Goal: Transaction & Acquisition: Obtain resource

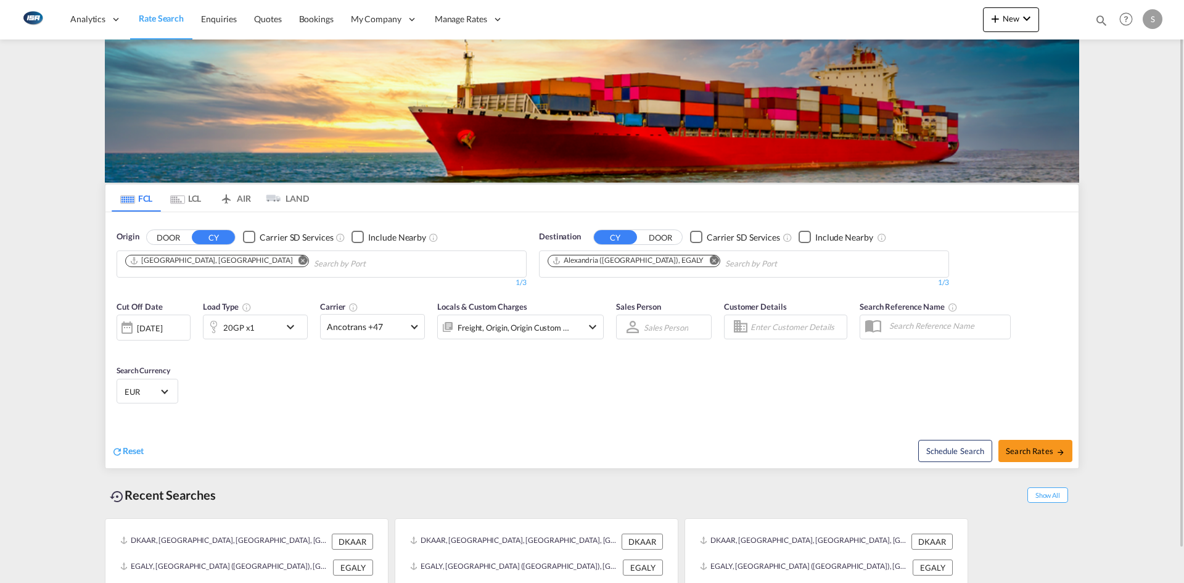
click at [709, 262] on md-icon "Remove" at bounding box center [713, 259] width 9 height 9
click at [688, 261] on md-chips at bounding box center [744, 264] width 409 height 26
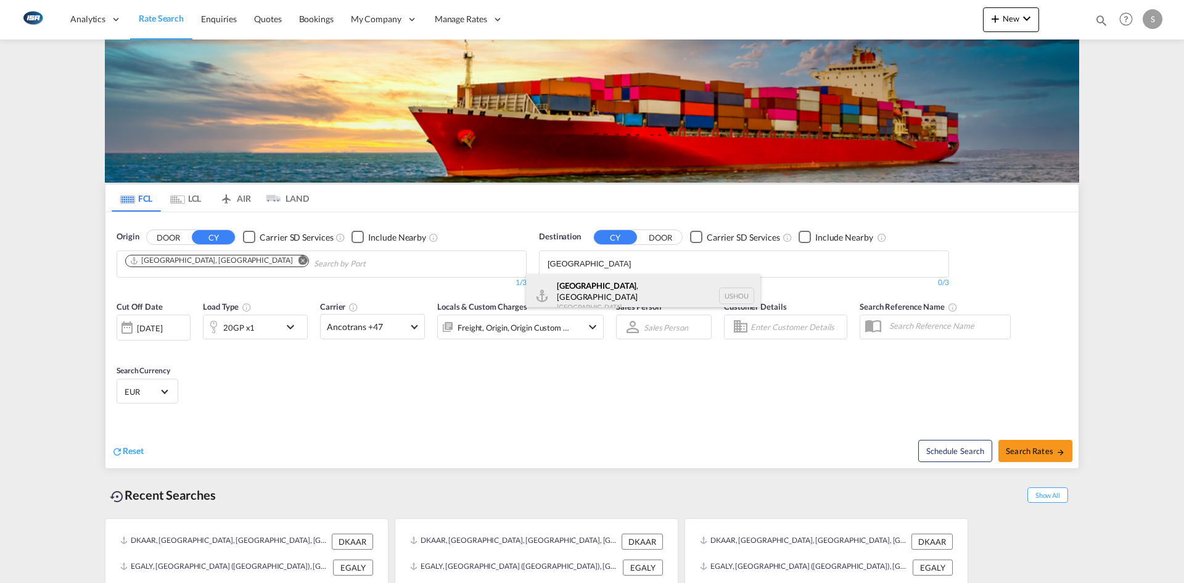
type input "[GEOGRAPHIC_DATA]"
click at [615, 293] on div "[GEOGRAPHIC_DATA] , [GEOGRAPHIC_DATA] [GEOGRAPHIC_DATA] USHOU" at bounding box center [643, 296] width 234 height 44
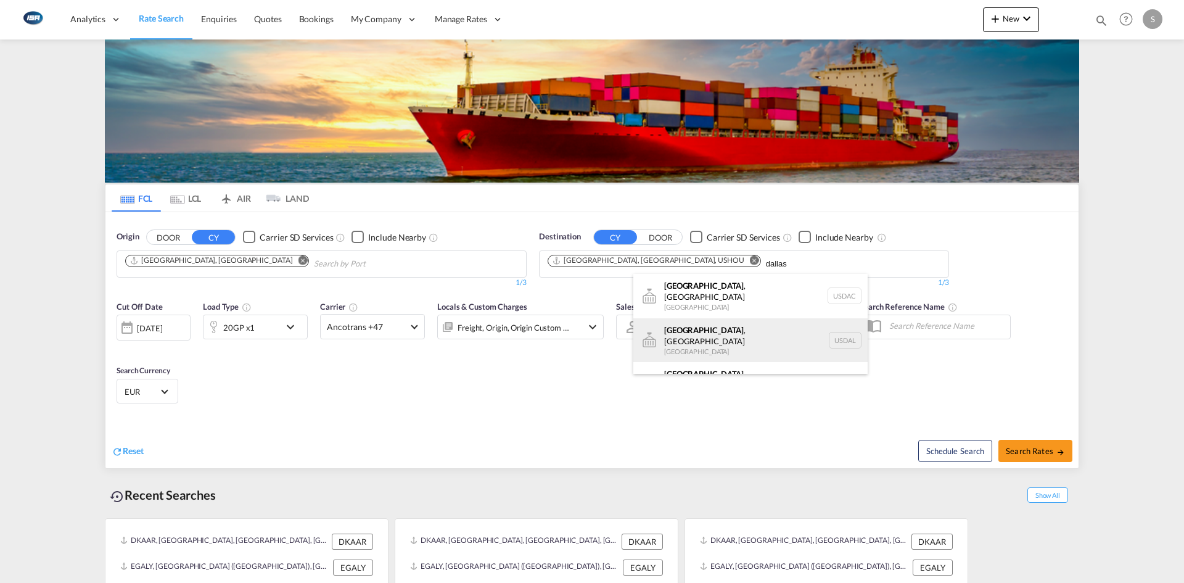
type input "dallas"
click at [739, 326] on div "[GEOGRAPHIC_DATA] , [GEOGRAPHIC_DATA] [GEOGRAPHIC_DATA] USDAL" at bounding box center [750, 340] width 234 height 44
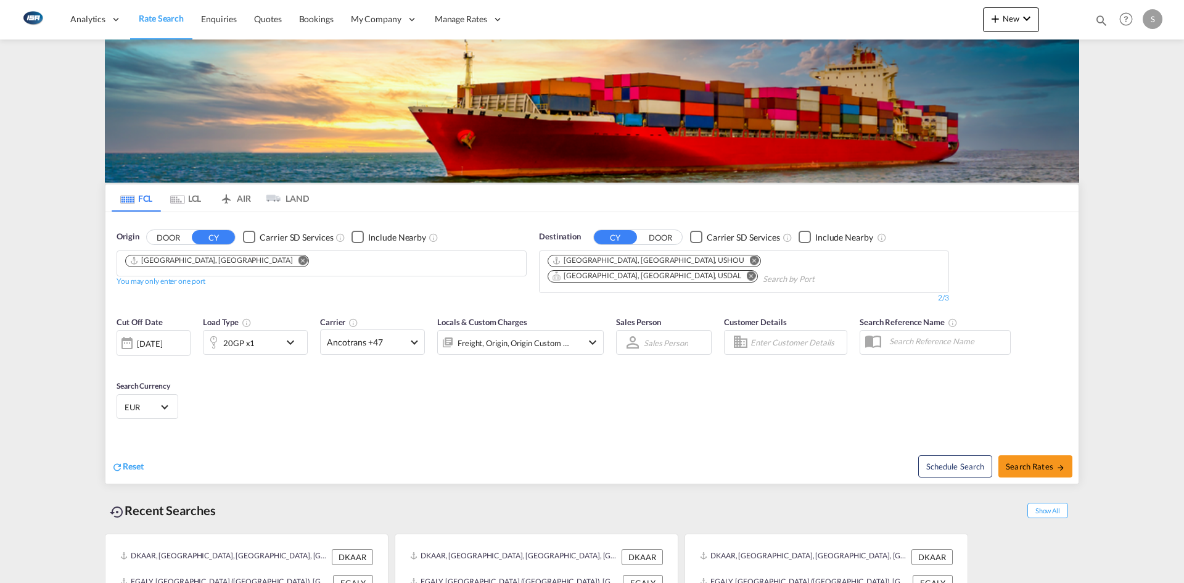
click at [289, 335] on md-icon "icon-chevron-down" at bounding box center [293, 342] width 21 height 15
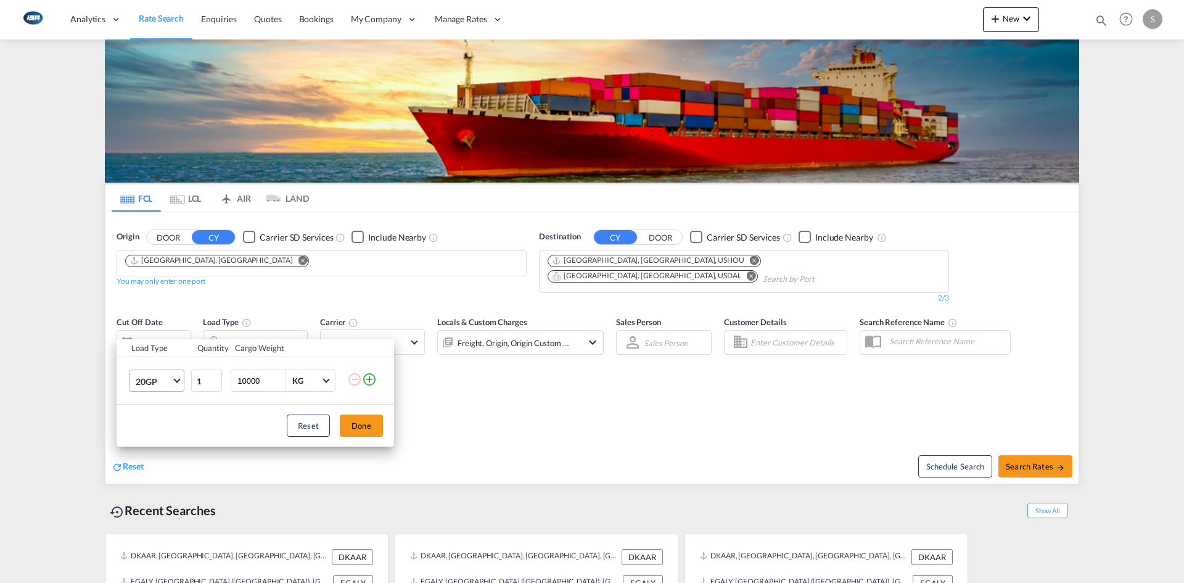
click at [167, 379] on span "20GP" at bounding box center [154, 382] width 36 height 12
click at [171, 414] on md-option "40GP" at bounding box center [168, 411] width 84 height 30
click at [358, 424] on button "Done" at bounding box center [361, 425] width 43 height 22
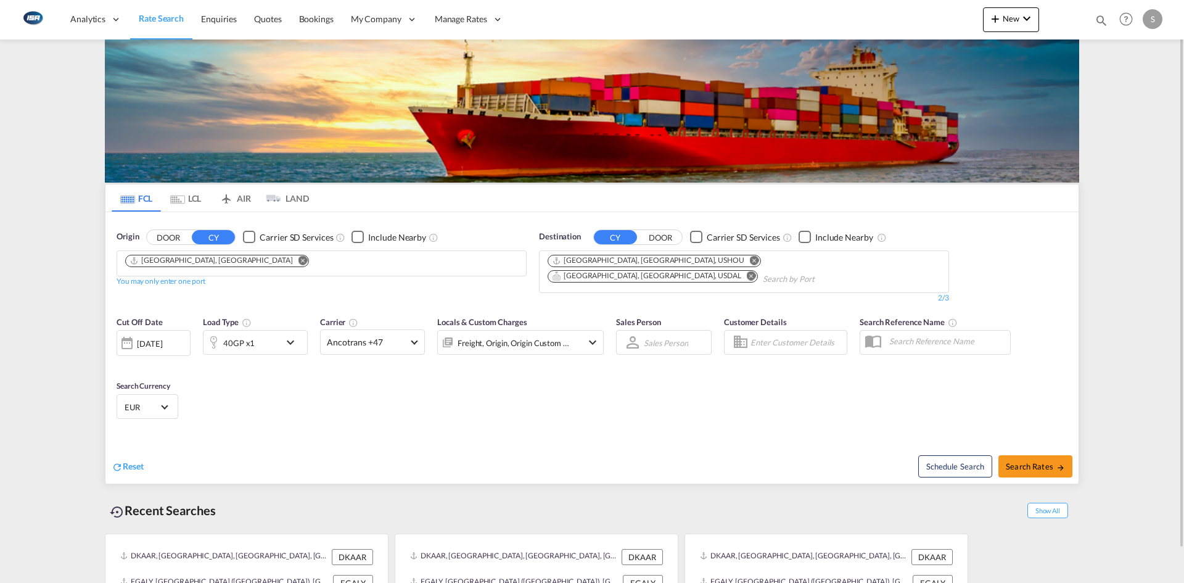
click at [167, 398] on md-select-value "EUR" at bounding box center [147, 406] width 48 height 17
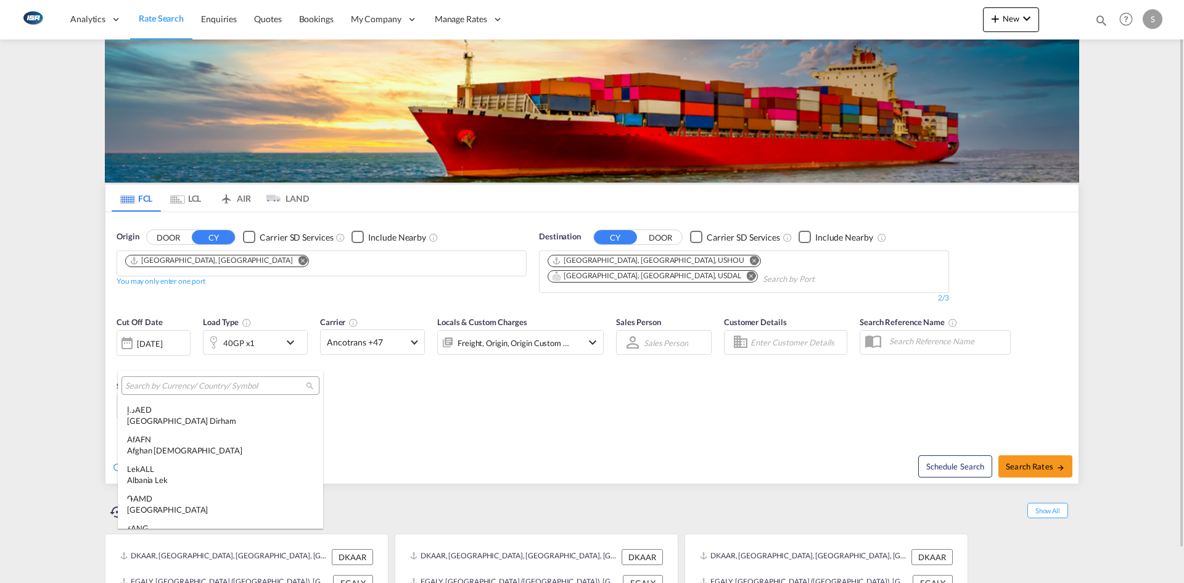
scroll to position [1238, 0]
click at [183, 382] on input "search" at bounding box center [215, 385] width 181 height 11
type input "e"
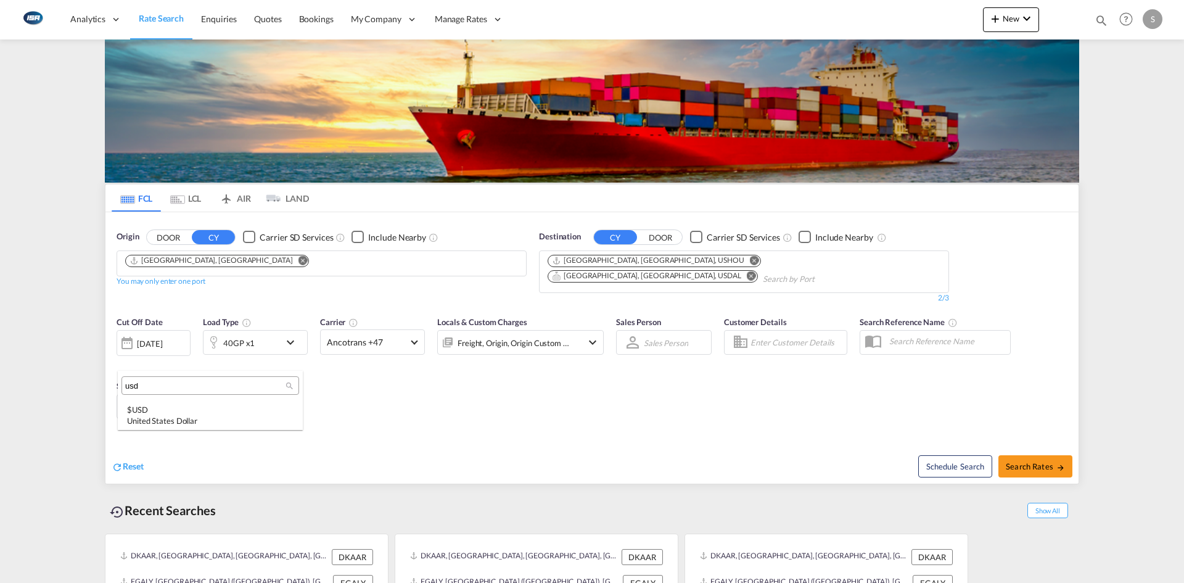
scroll to position [0, 0]
type input "usd"
click at [200, 409] on div "$ USD United States Dollar" at bounding box center [210, 415] width 166 height 22
click at [1025, 461] on span "Search Rates" at bounding box center [1035, 466] width 59 height 10
type input "DKAAR to USHOU,USDAL / [DATE]"
